Goal: Information Seeking & Learning: Learn about a topic

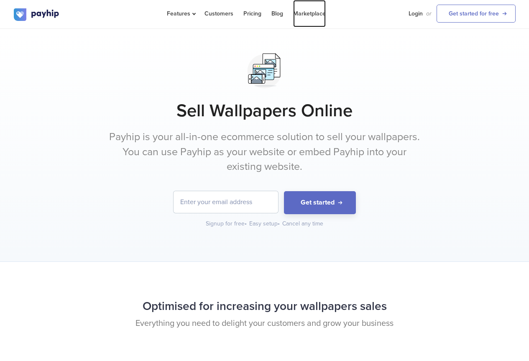
click at [317, 14] on link "Marketplace" at bounding box center [309, 13] width 33 height 27
click at [205, 142] on p "Payhip is your all-in-one ecommerce solution to sell your wallpapers. You can u…" at bounding box center [265, 152] width 314 height 45
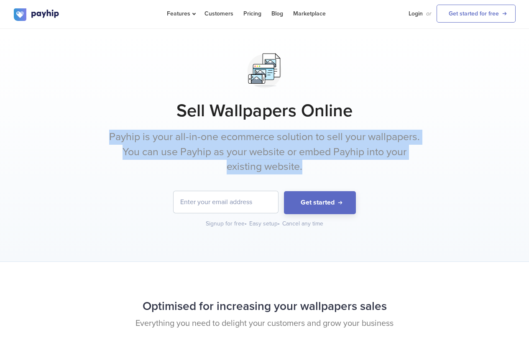
click at [205, 142] on p "Payhip is your all-in-one ecommerce solution to sell your wallpapers. You can u…" at bounding box center [265, 152] width 314 height 45
copy div "Payhip is your all-in-one ecommerce solution to sell your wallpapers. You can u…"
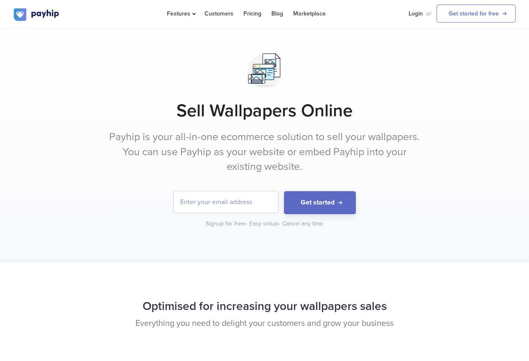
click at [168, 73] on div at bounding box center [265, 71] width 502 height 42
click at [188, 151] on p "Payhip is your all-in-one ecommerce solution to sell your wallpapers. You can u…" at bounding box center [265, 152] width 314 height 45
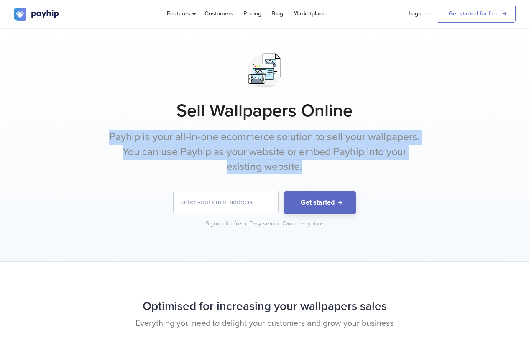
click at [188, 151] on p "Payhip is your all-in-one ecommerce solution to sell your wallpapers. You can u…" at bounding box center [265, 152] width 314 height 45
click at [130, 155] on p "Payhip is your all-in-one ecommerce solution to sell your wallpapers. You can u…" at bounding box center [265, 152] width 314 height 45
